Goal: Information Seeking & Learning: Compare options

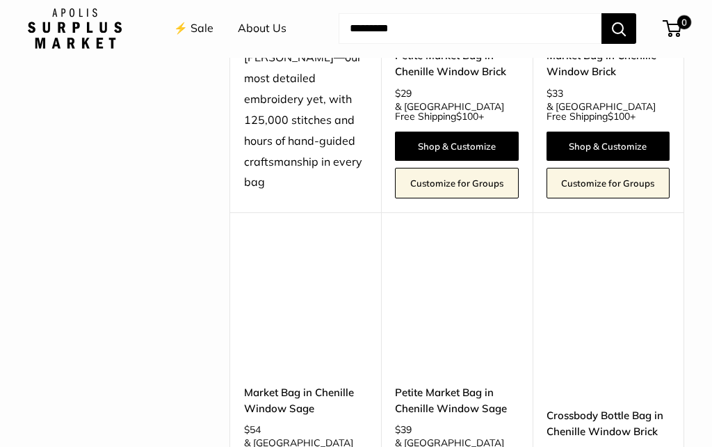
scroll to position [2740, 0]
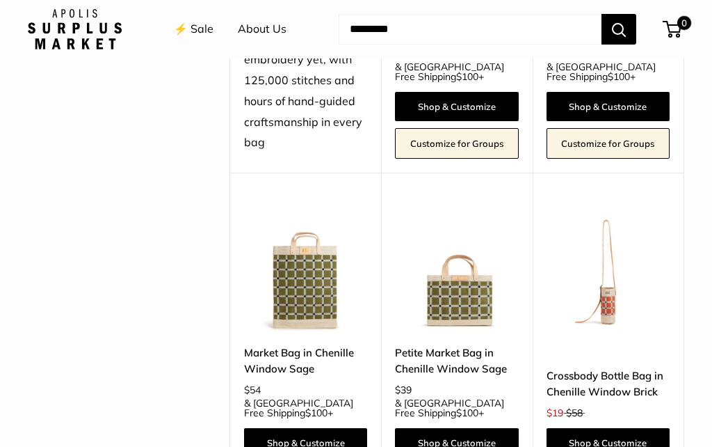
click at [639, 261] on img at bounding box center [608, 268] width 123 height 123
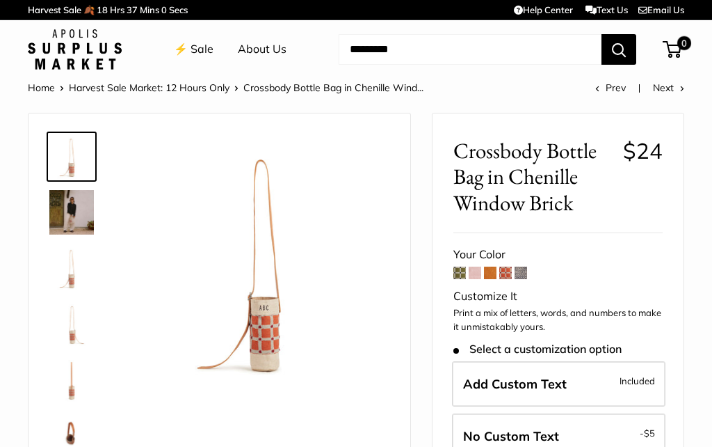
scroll to position [2, 0]
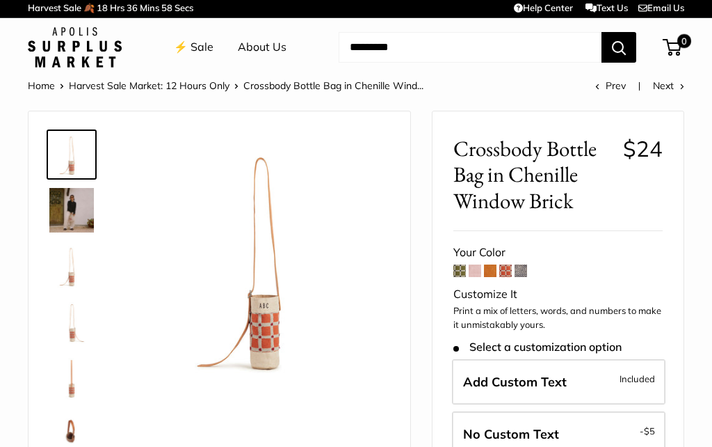
click at [208, 47] on link "⚡️ Sale" at bounding box center [194, 47] width 40 height 21
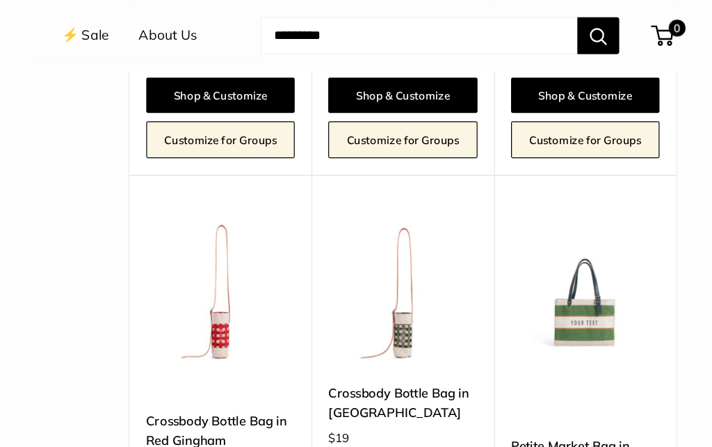
scroll to position [3103, 0]
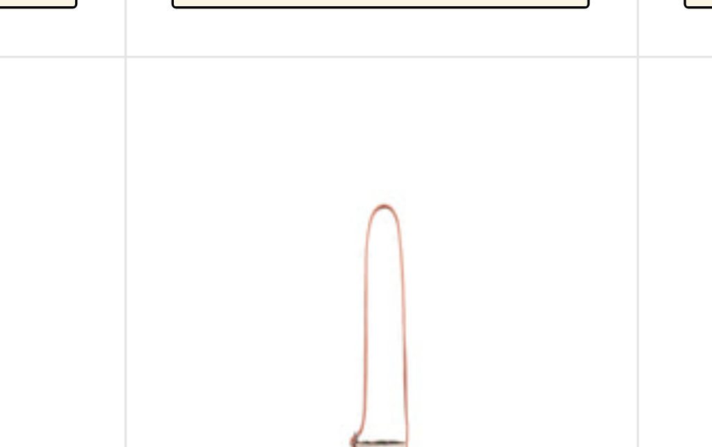
click at [395, 180] on img at bounding box center [456, 241] width 123 height 123
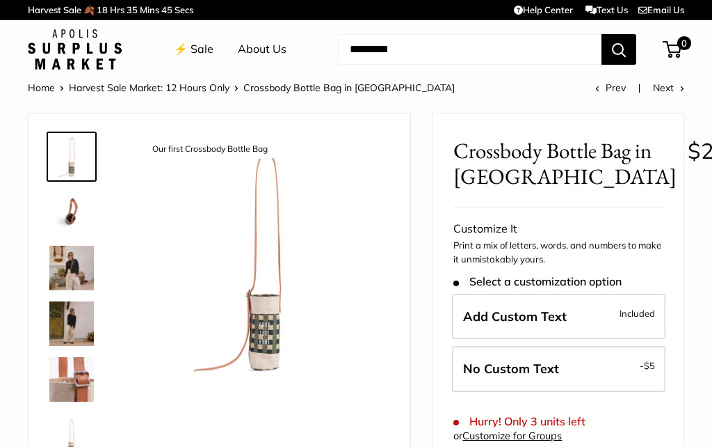
click at [89, 278] on img at bounding box center [71, 268] width 45 height 45
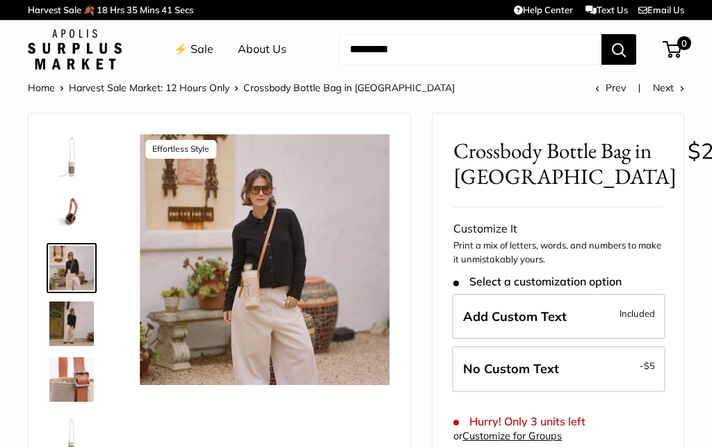
click at [274, 332] on img at bounding box center [265, 259] width 250 height 250
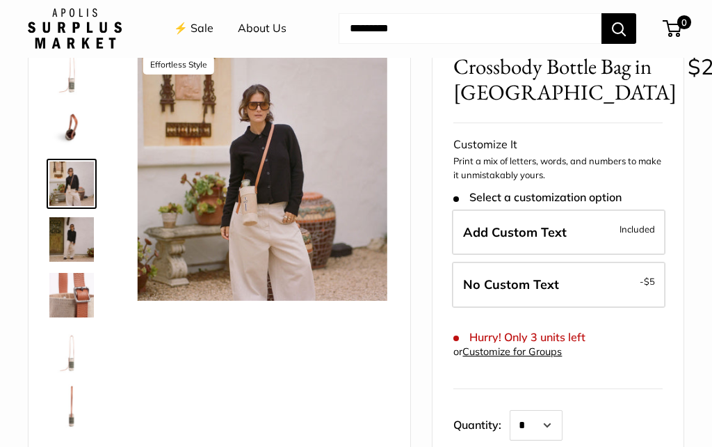
scroll to position [75, 0]
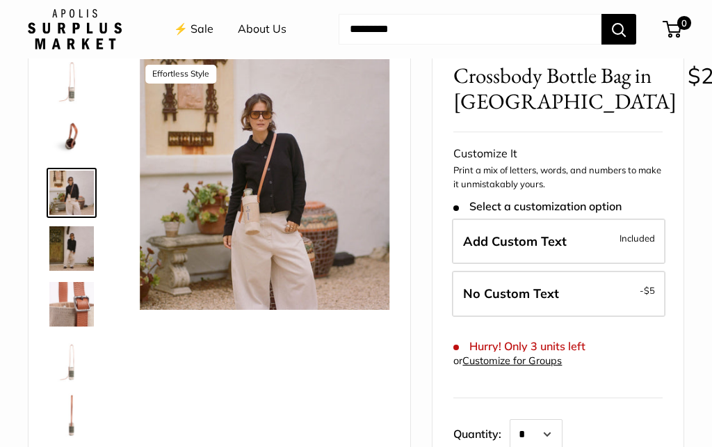
click at [84, 250] on img at bounding box center [71, 248] width 45 height 45
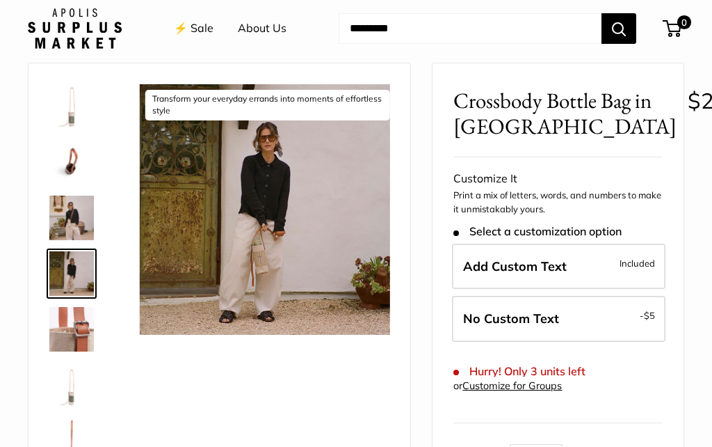
scroll to position [50, 0]
click at [319, 246] on img at bounding box center [265, 209] width 250 height 250
click at [331, 269] on img at bounding box center [265, 209] width 250 height 250
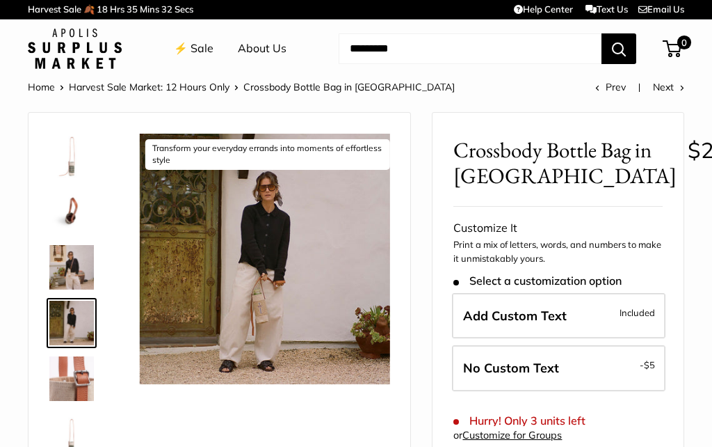
scroll to position [0, 0]
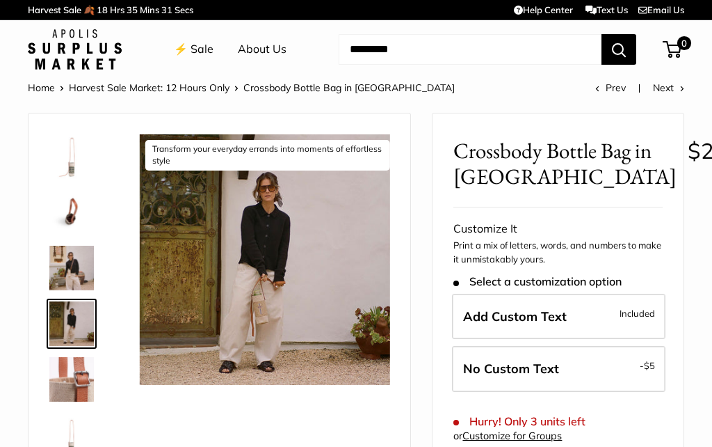
click at [271, 353] on img at bounding box center [265, 259] width 250 height 250
click at [92, 383] on img at bounding box center [71, 379] width 45 height 45
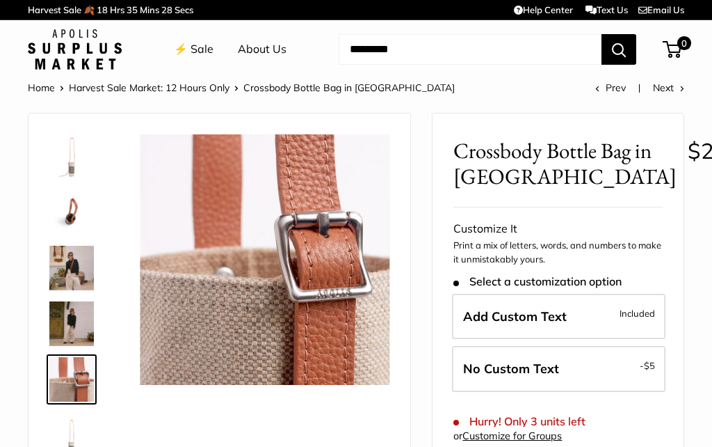
click at [86, 328] on img at bounding box center [71, 323] width 45 height 45
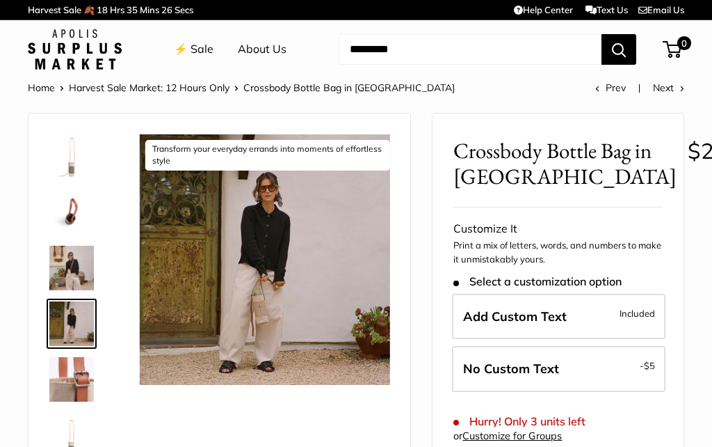
click at [358, 337] on img at bounding box center [265, 259] width 250 height 250
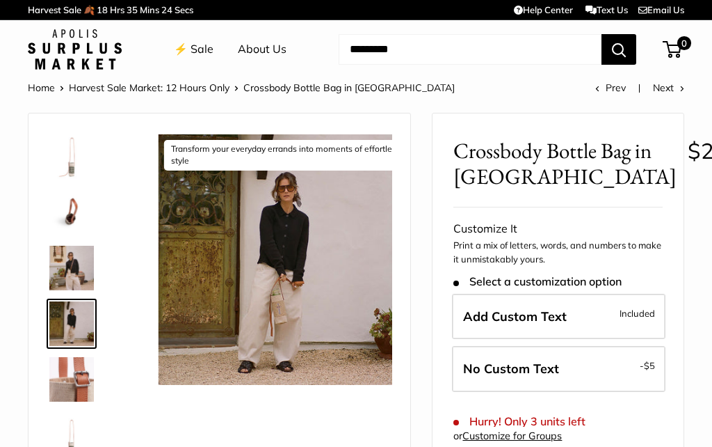
click at [357, 287] on img at bounding box center [284, 259] width 250 height 250
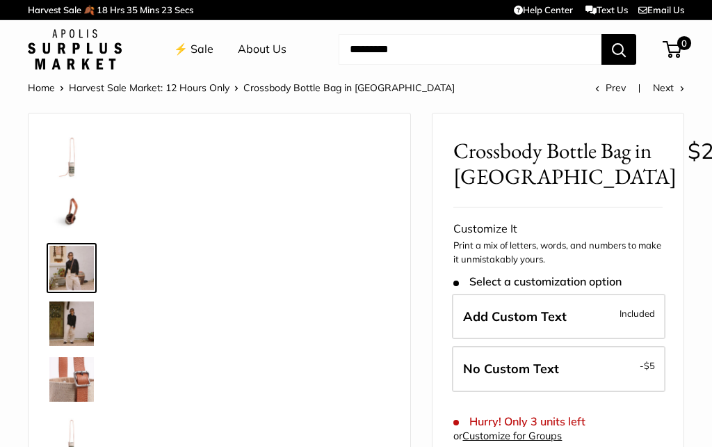
click at [79, 218] on img at bounding box center [71, 212] width 45 height 45
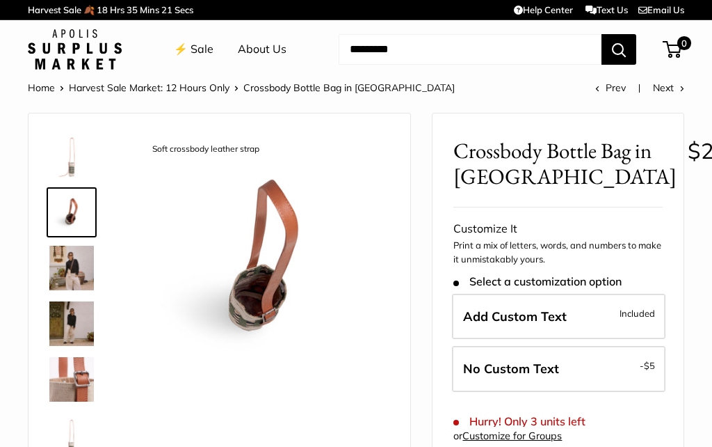
click at [92, 208] on img at bounding box center [71, 212] width 45 height 45
click at [85, 170] on img at bounding box center [71, 156] width 45 height 45
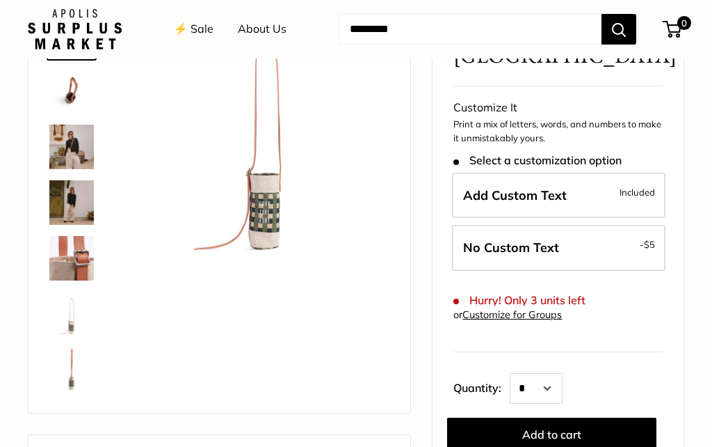
scroll to position [126, 0]
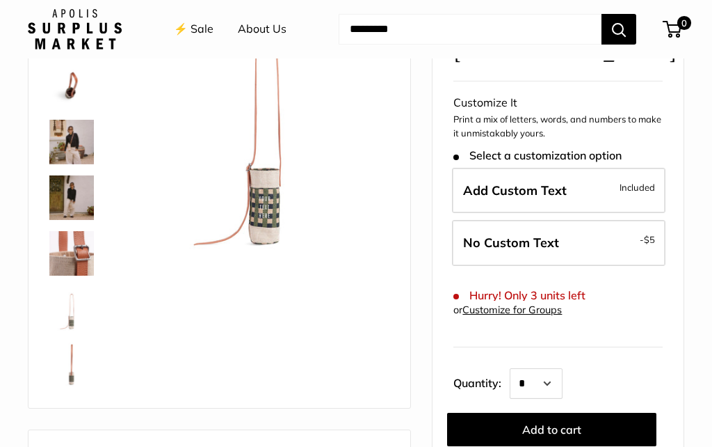
click at [76, 369] on img at bounding box center [71, 364] width 45 height 45
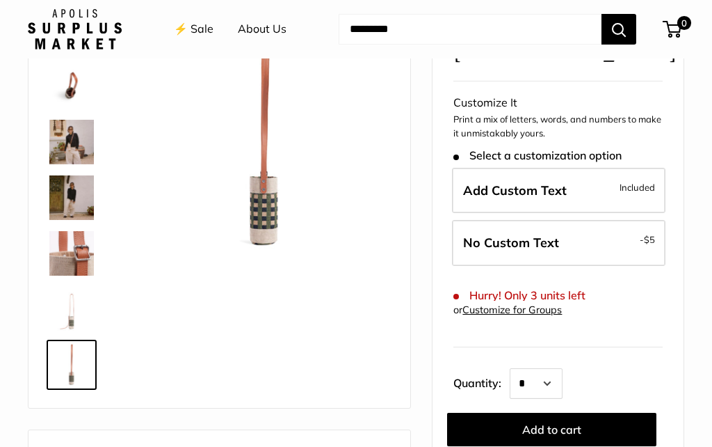
click at [86, 319] on img at bounding box center [71, 309] width 45 height 45
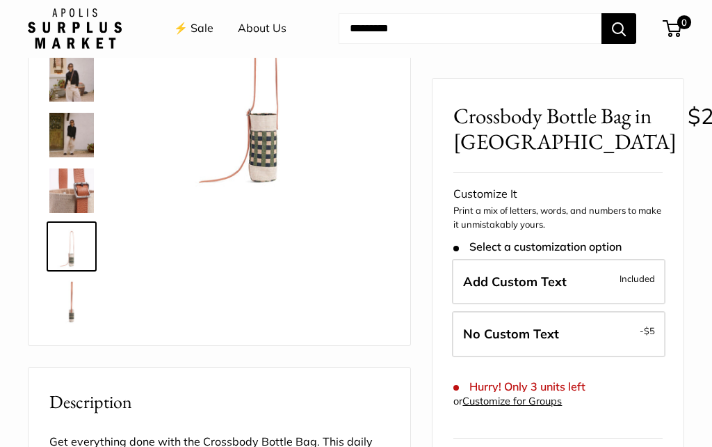
scroll to position [0, 0]
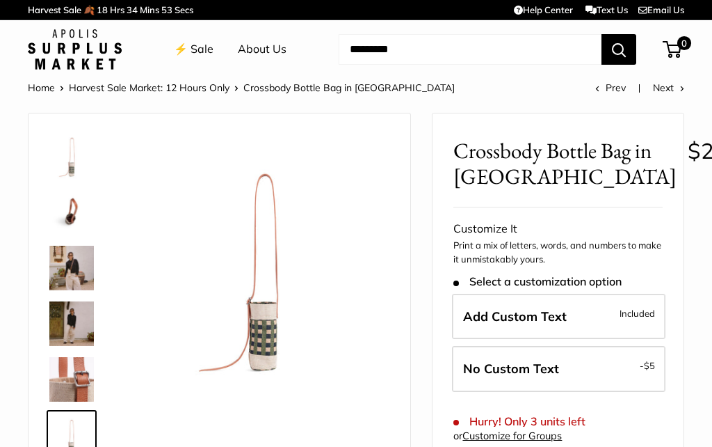
click at [205, 51] on link "⚡️ Sale" at bounding box center [194, 49] width 40 height 21
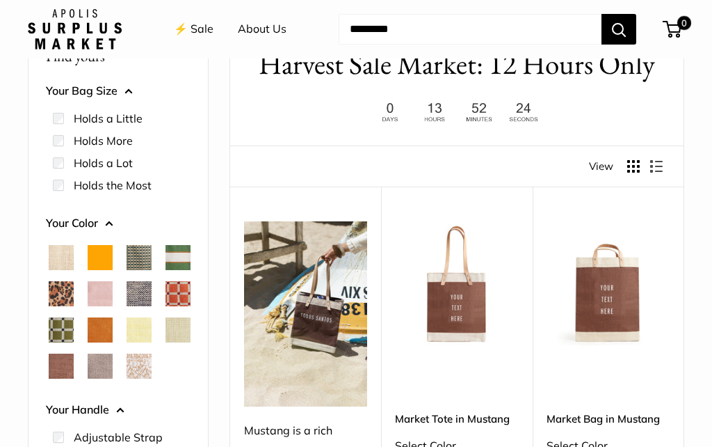
scroll to position [122, 0]
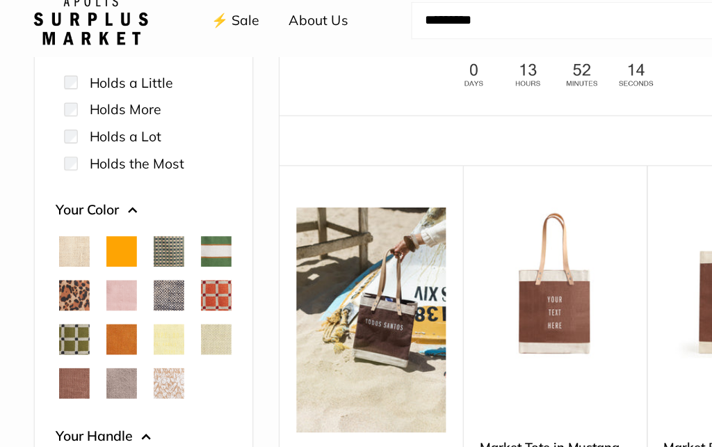
click at [120, 382] on button "Your Handle" at bounding box center [118, 371] width 145 height 21
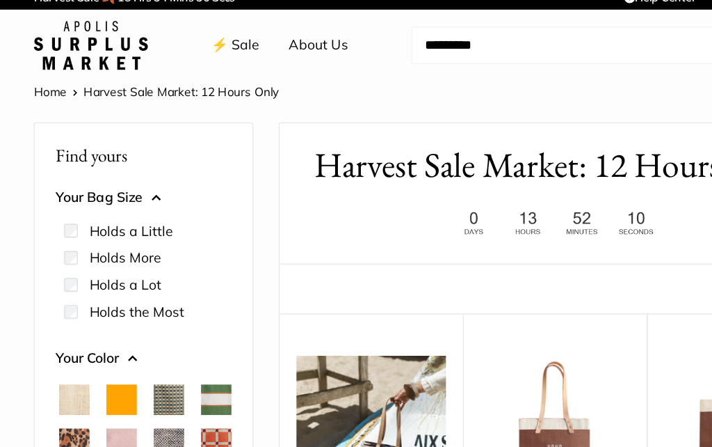
scroll to position [0, 0]
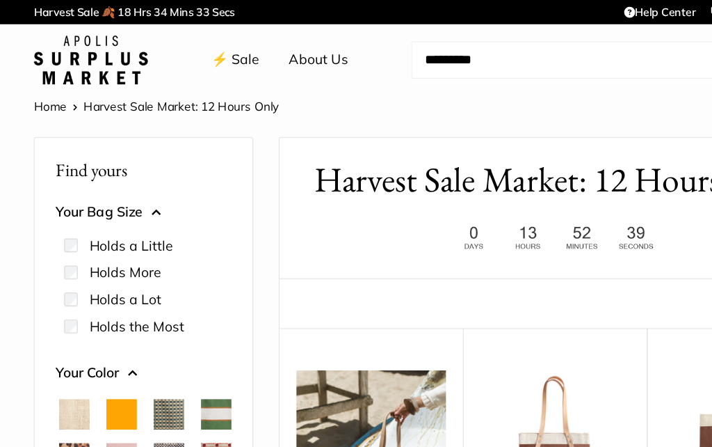
click at [75, 226] on label "Holds More" at bounding box center [103, 224] width 59 height 17
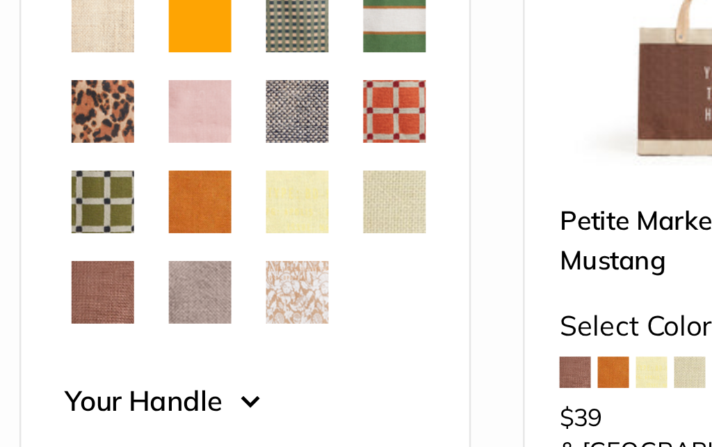
scroll to position [127, 0]
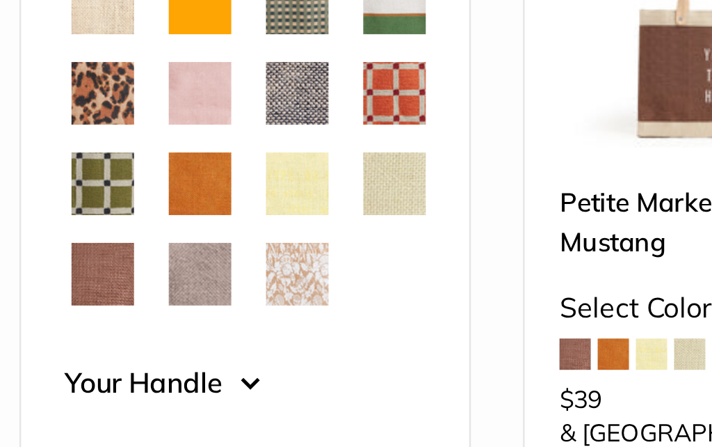
click at [127, 340] on span "White Porcelain" at bounding box center [139, 352] width 25 height 25
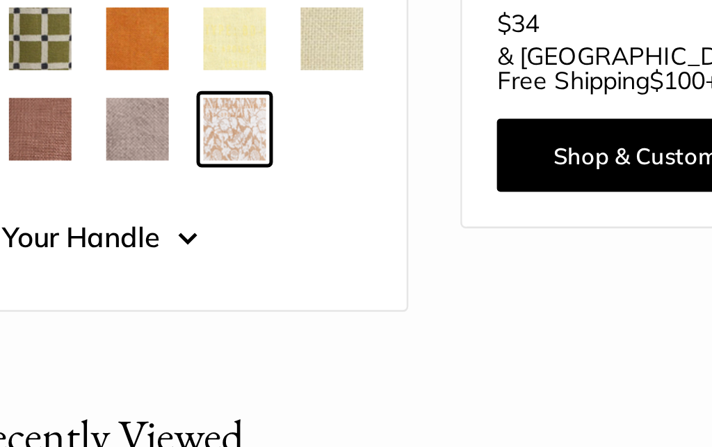
scroll to position [252, 0]
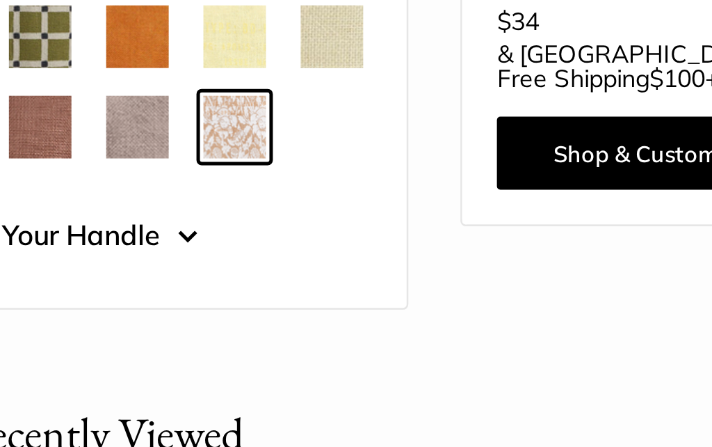
click at [76, 328] on button "Your Handle" at bounding box center [118, 338] width 145 height 21
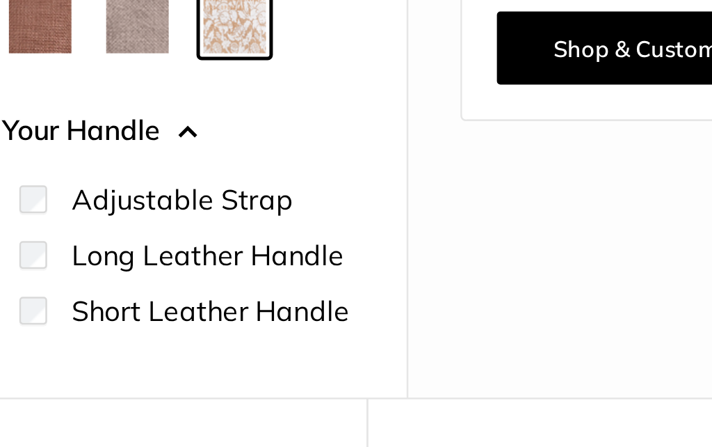
scroll to position [295, 0]
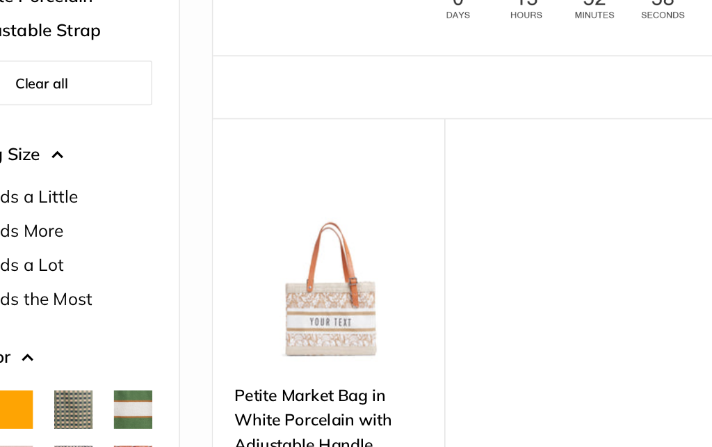
scroll to position [112, 0]
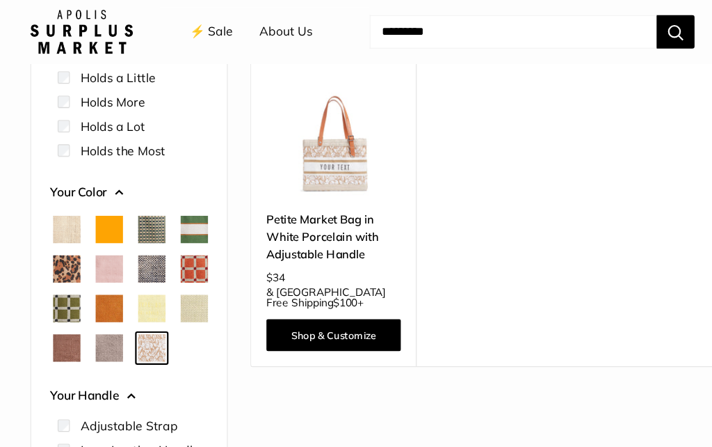
click at [74, 285] on span "Chenille Window Sage" at bounding box center [61, 282] width 25 height 25
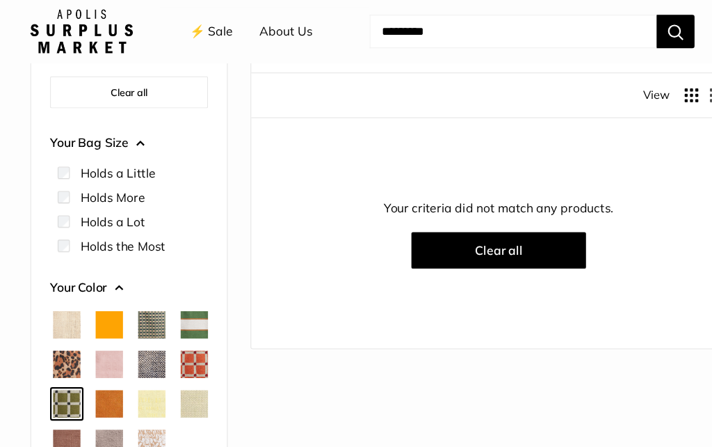
scroll to position [184, 0]
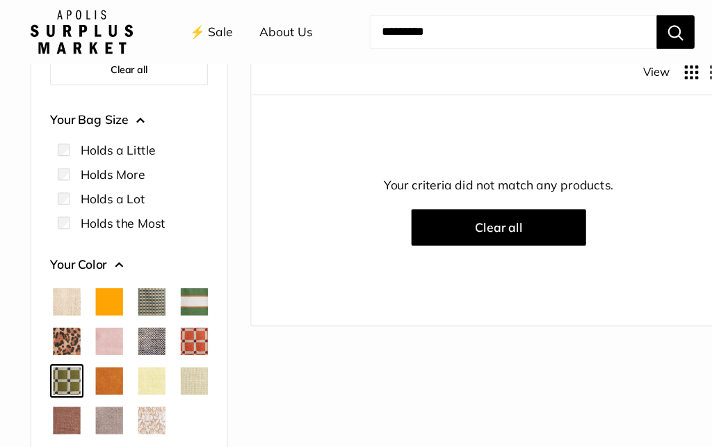
click at [166, 289] on span "Court Green" at bounding box center [178, 276] width 25 height 25
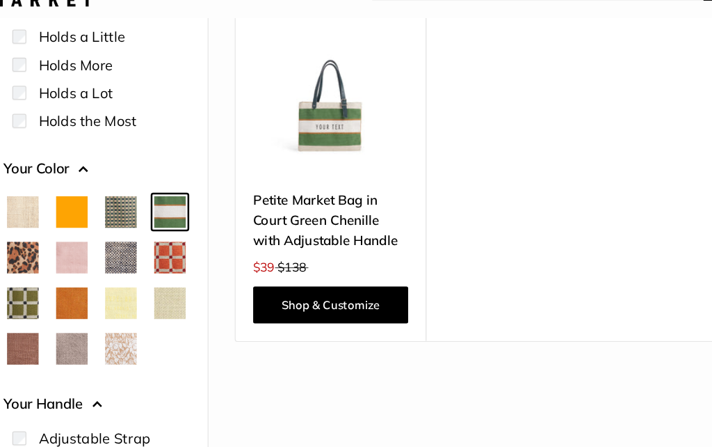
scroll to position [248, 0]
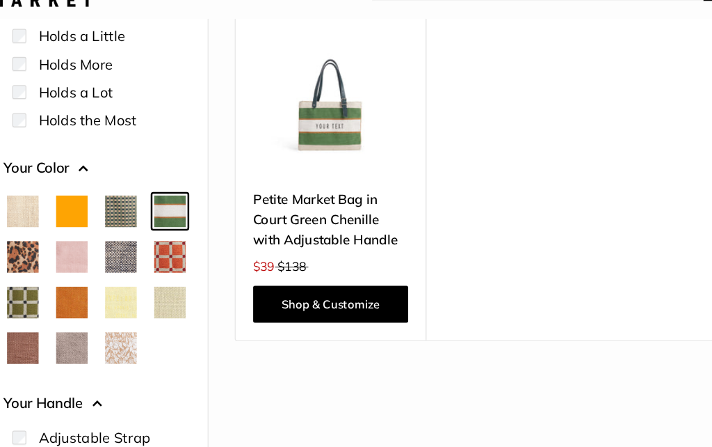
click at [166, 282] on span "Mint Sorbet" at bounding box center [178, 283] width 25 height 25
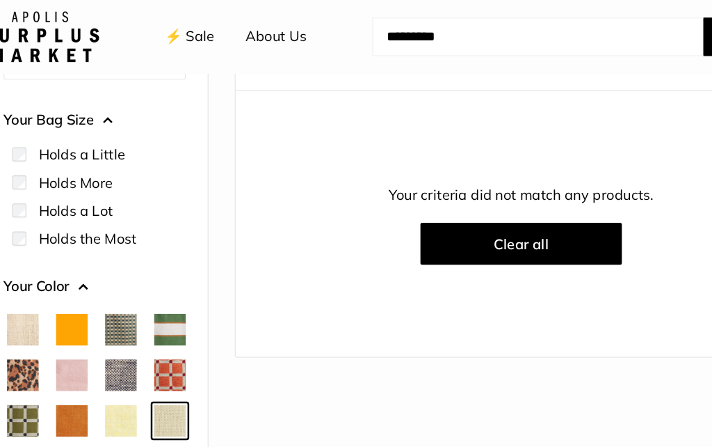
scroll to position [36, 0]
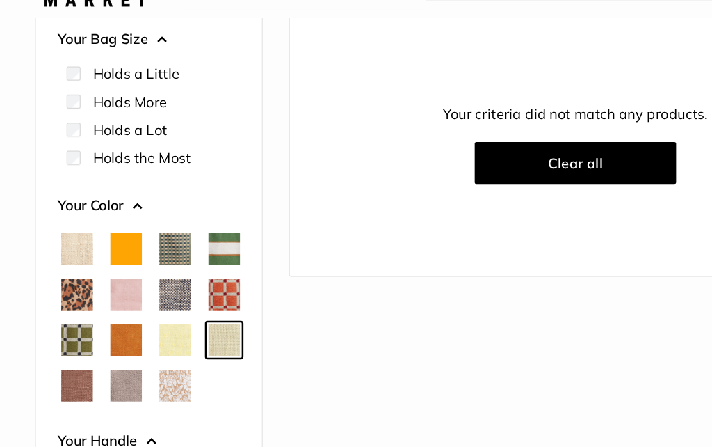
click at [127, 280] on span "Chambray" at bounding box center [139, 277] width 25 height 25
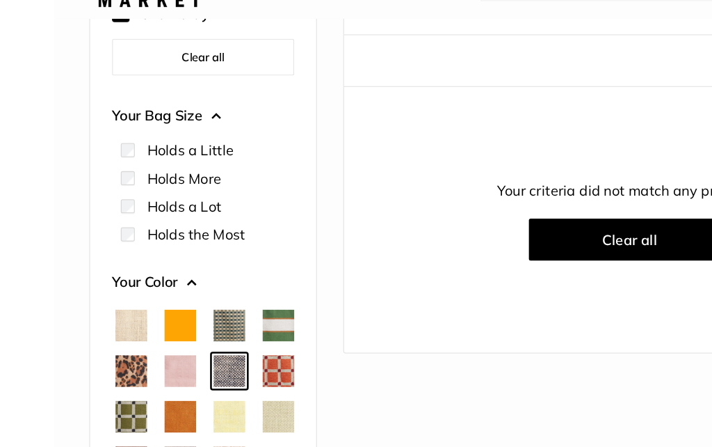
scroll to position [179, 0]
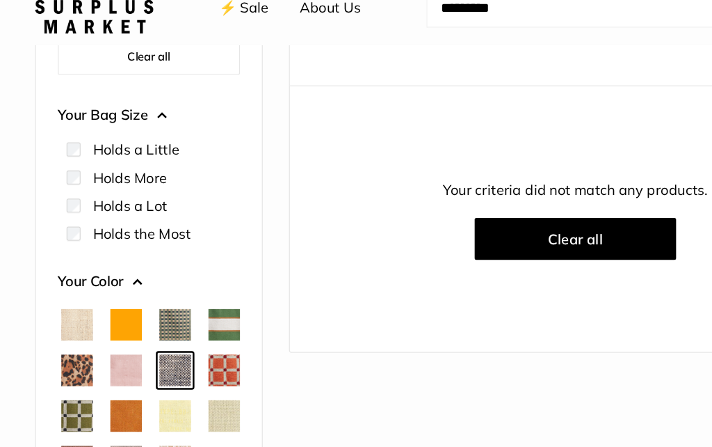
click at [166, 329] on span "Chenille Window Brick" at bounding box center [178, 316] width 25 height 25
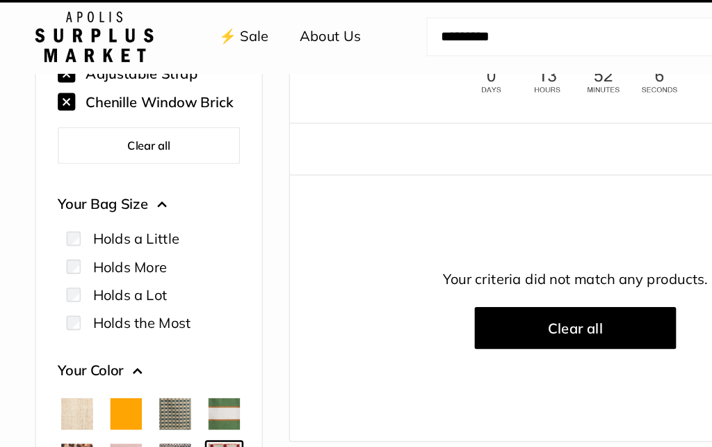
scroll to position [36, 0]
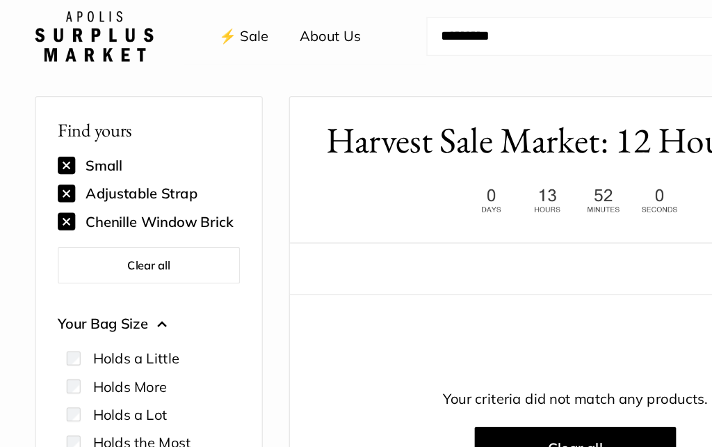
click at [58, 154] on button at bounding box center [53, 154] width 14 height 14
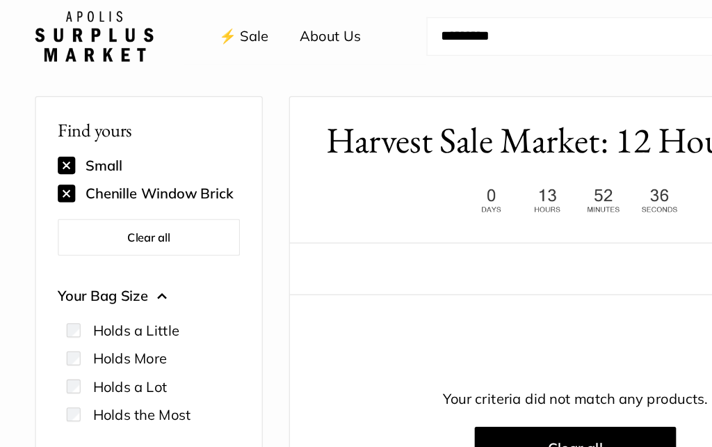
click at [69, 304] on div at bounding box center [62, 306] width 18 height 11
